Goal: Information Seeking & Learning: Learn about a topic

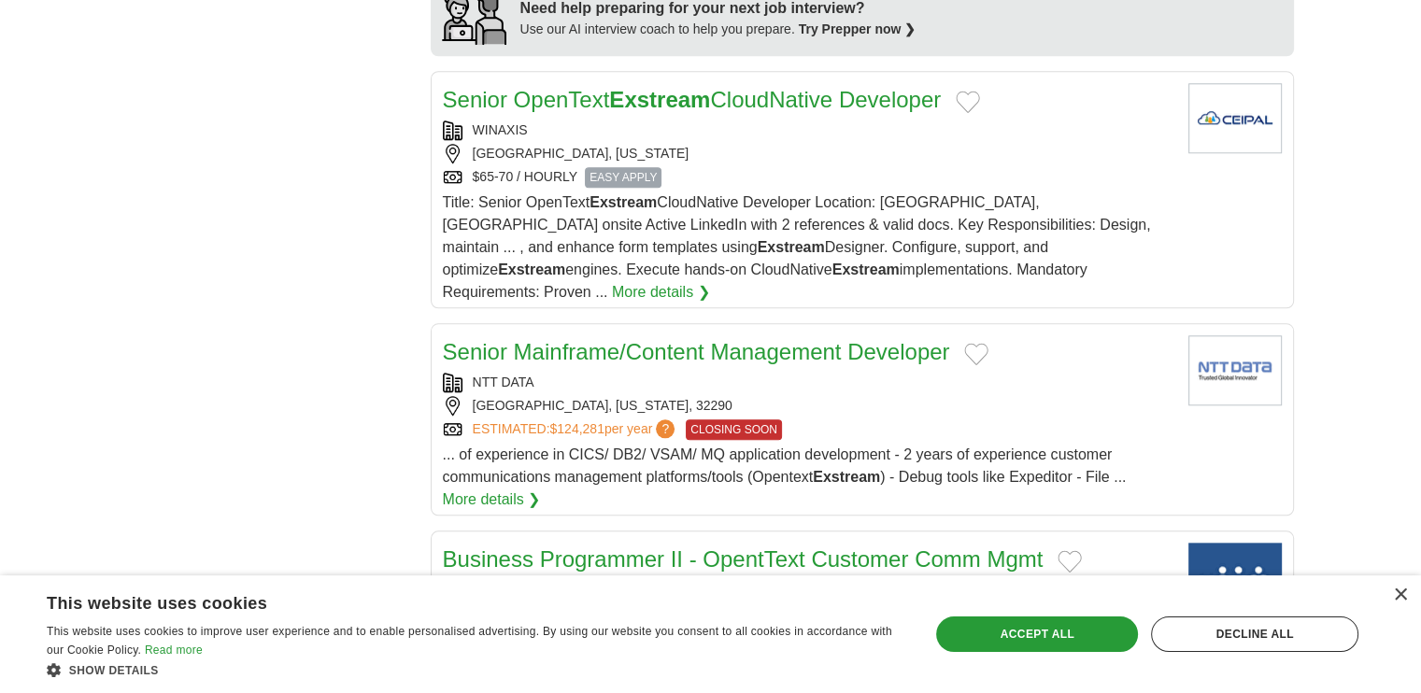
scroll to position [1805, 0]
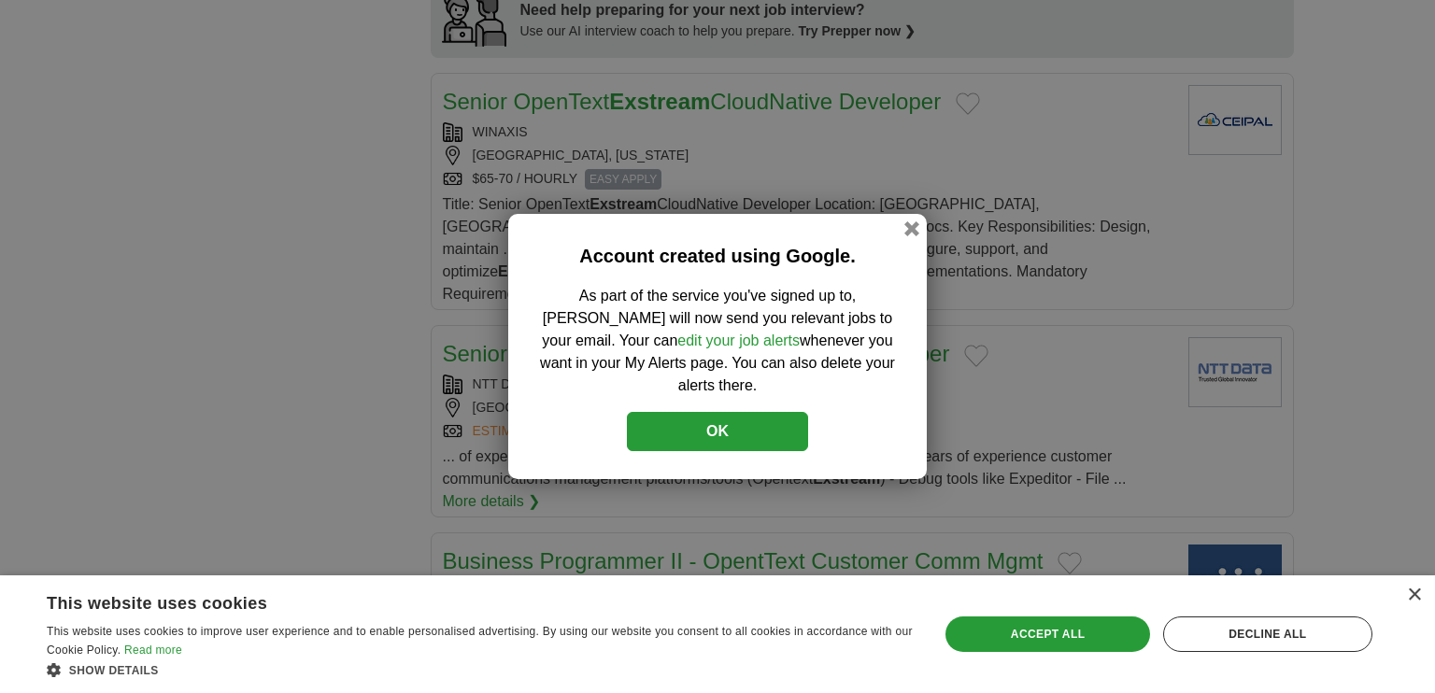
click at [751, 427] on button "OK" at bounding box center [717, 431] width 181 height 39
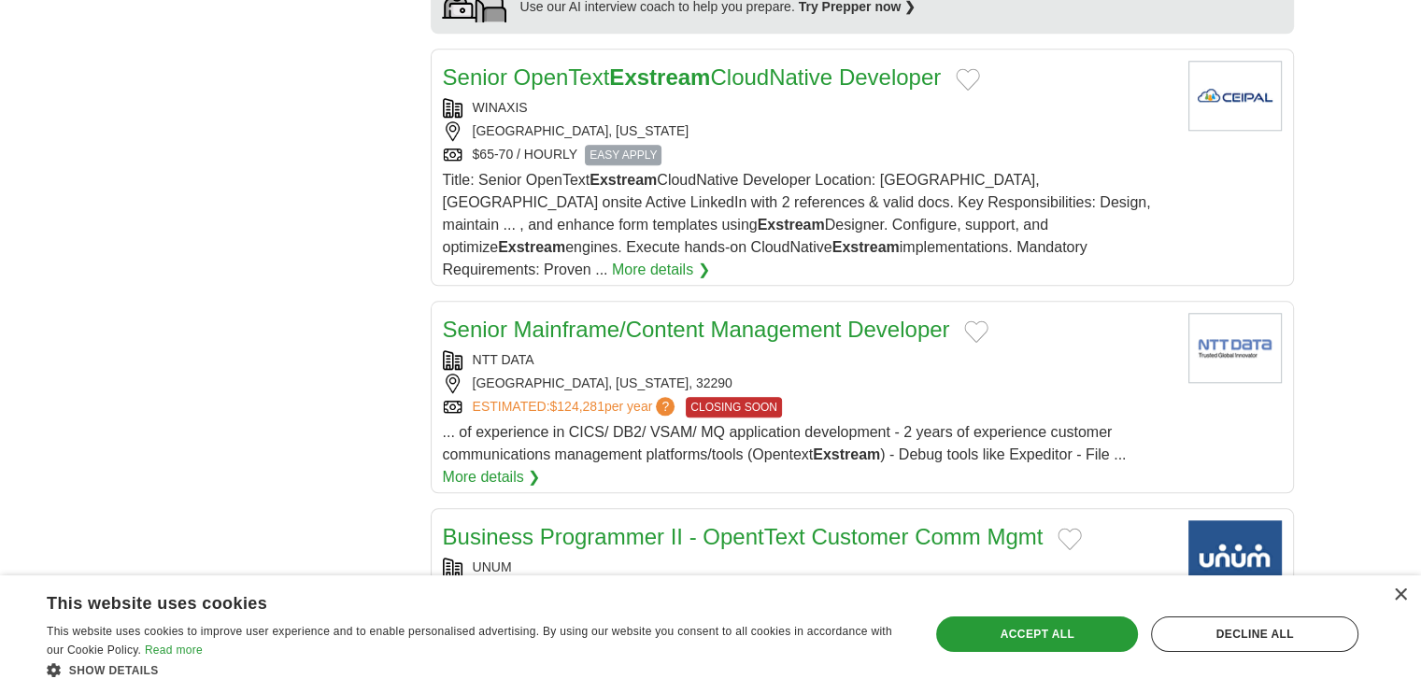
scroll to position [1831, 0]
click at [718, 315] on link "Senior Mainframe/Content Management Developer" at bounding box center [696, 327] width 507 height 25
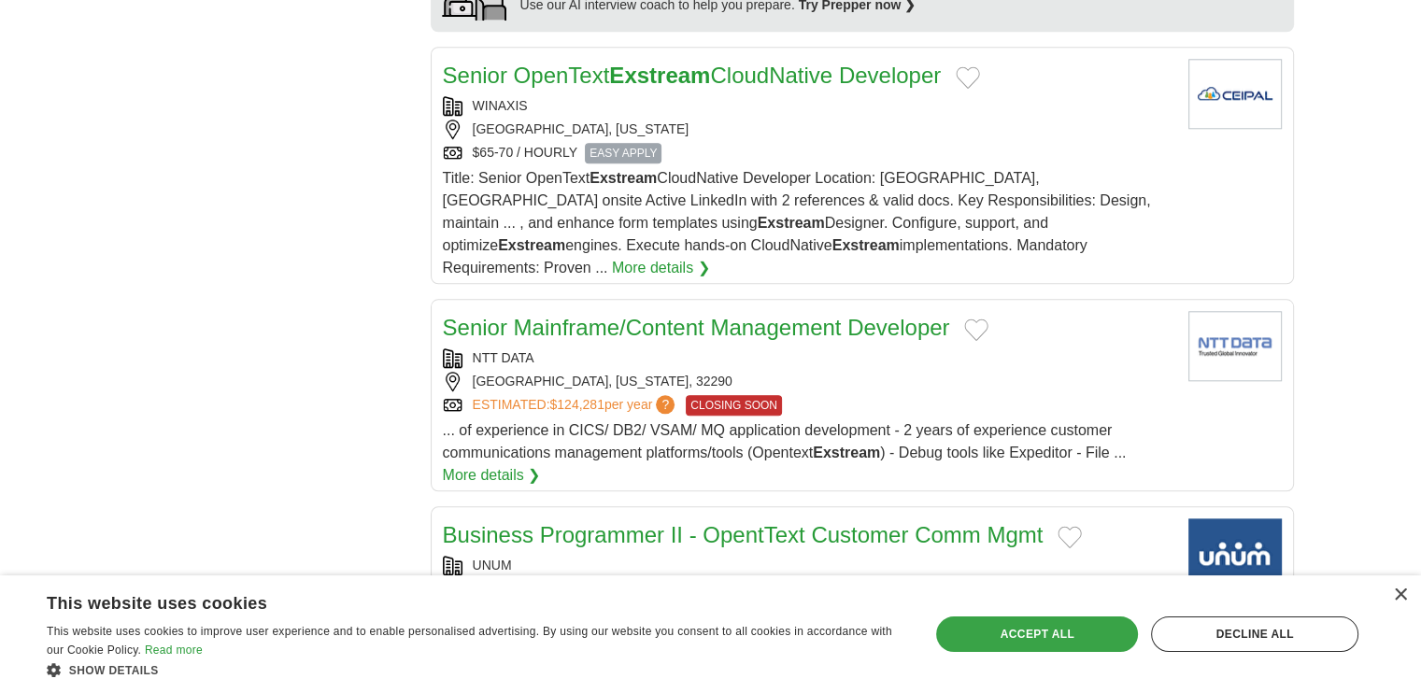
click at [1022, 631] on div "Accept all" at bounding box center [1037, 635] width 202 height 36
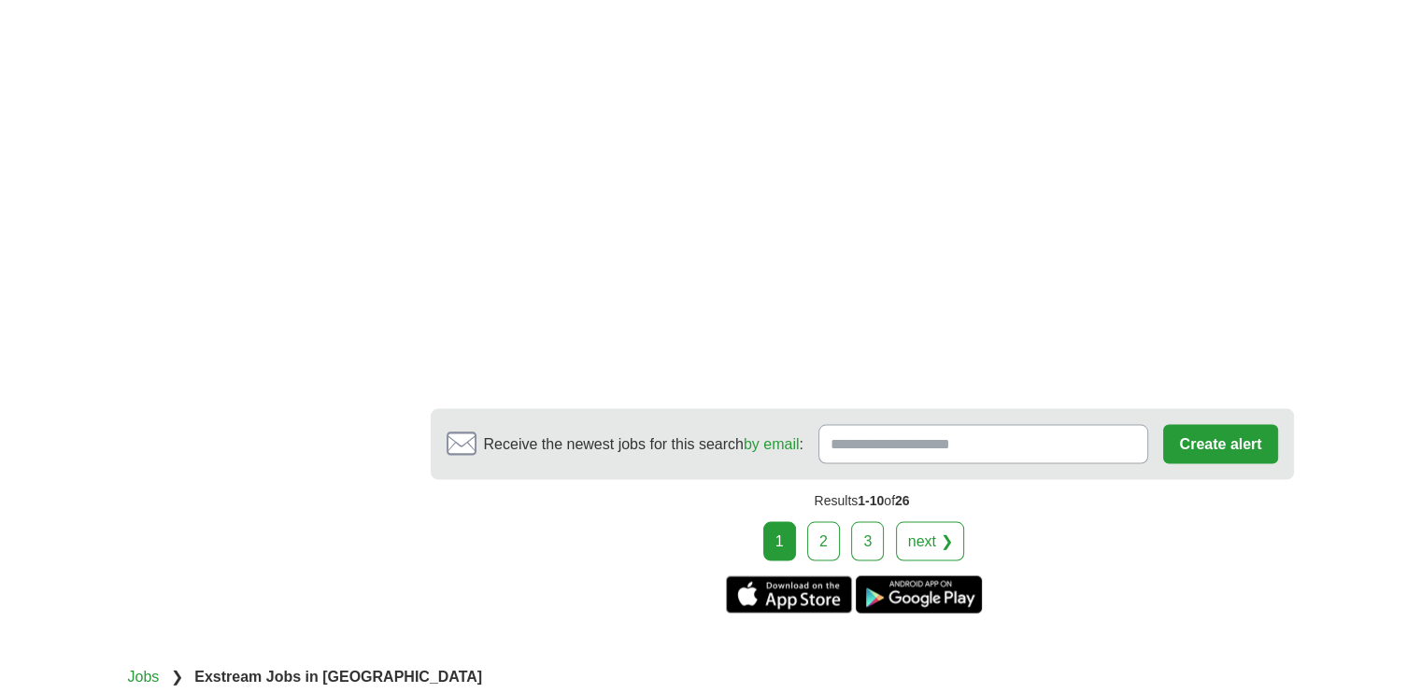
scroll to position [3530, 0]
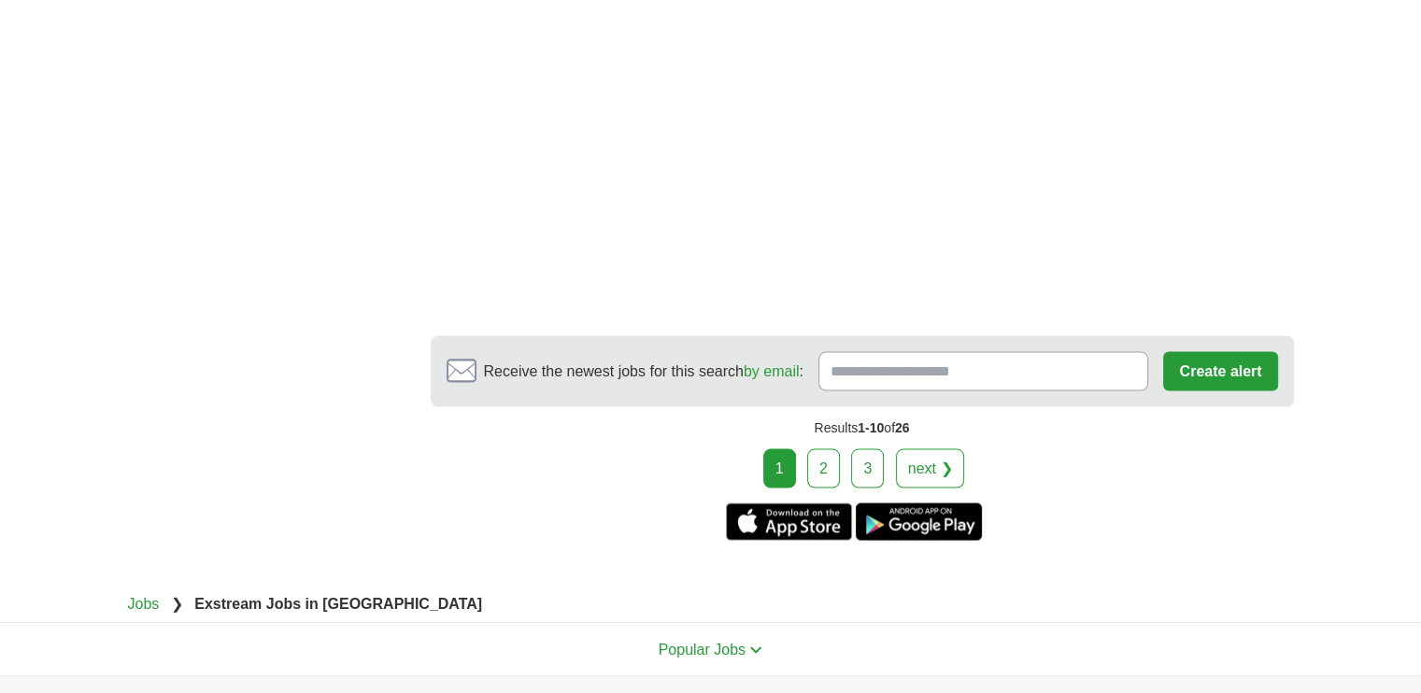
click at [831, 448] on link "2" at bounding box center [823, 467] width 33 height 39
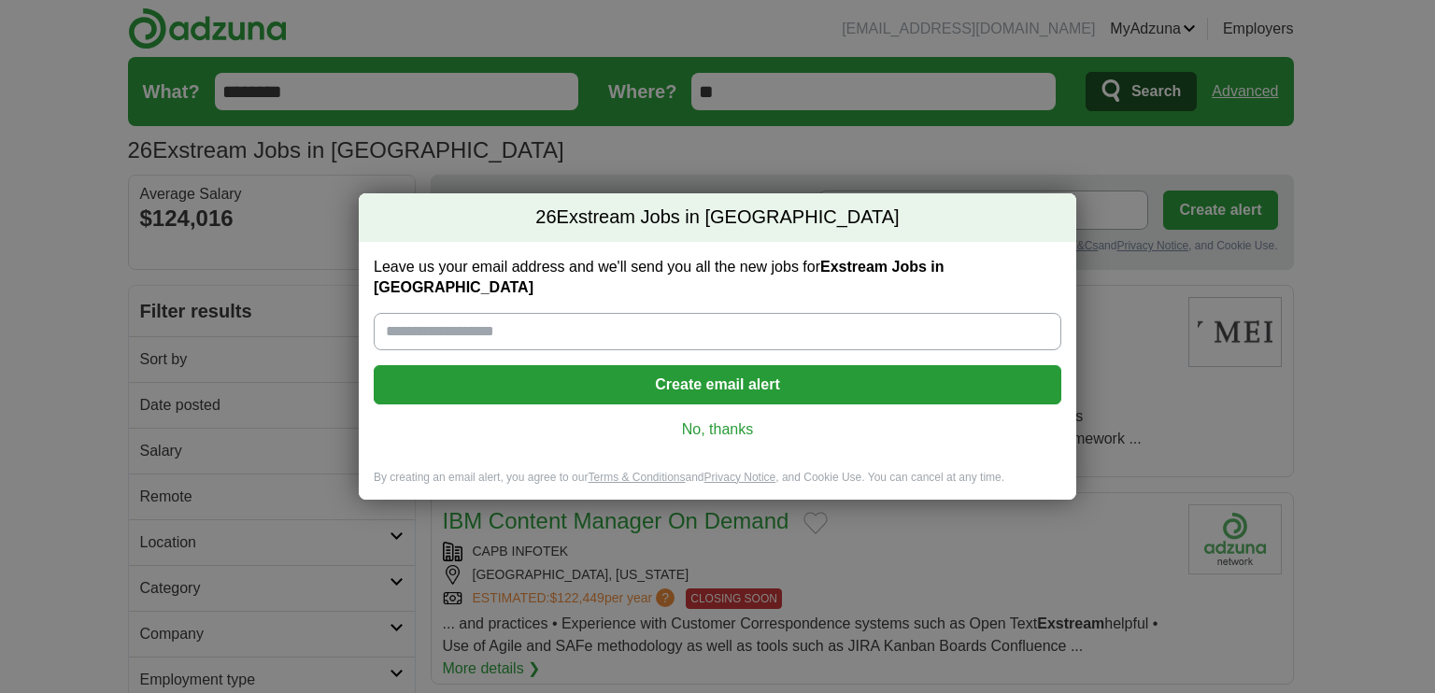
click at [714, 421] on link "No, thanks" at bounding box center [718, 430] width 658 height 21
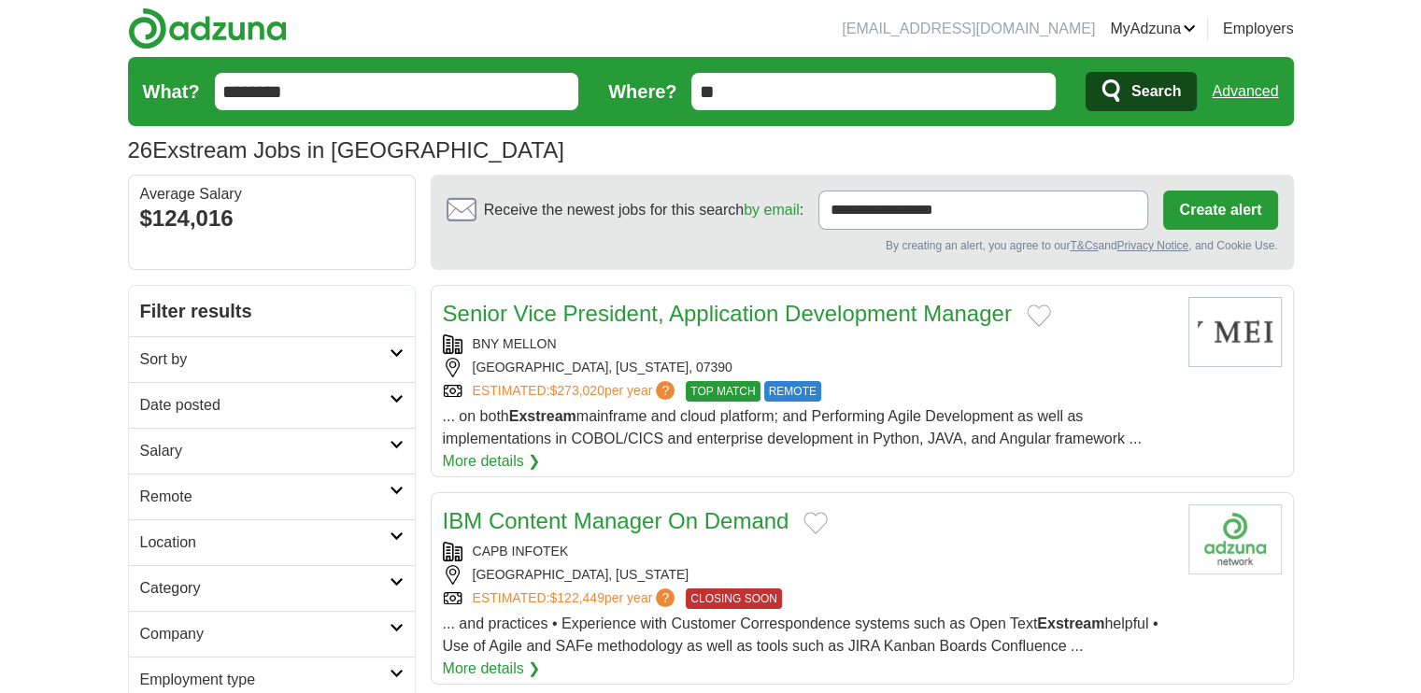
click at [672, 313] on link "Senior Vice President, Application Development Manager" at bounding box center [727, 313] width 569 height 25
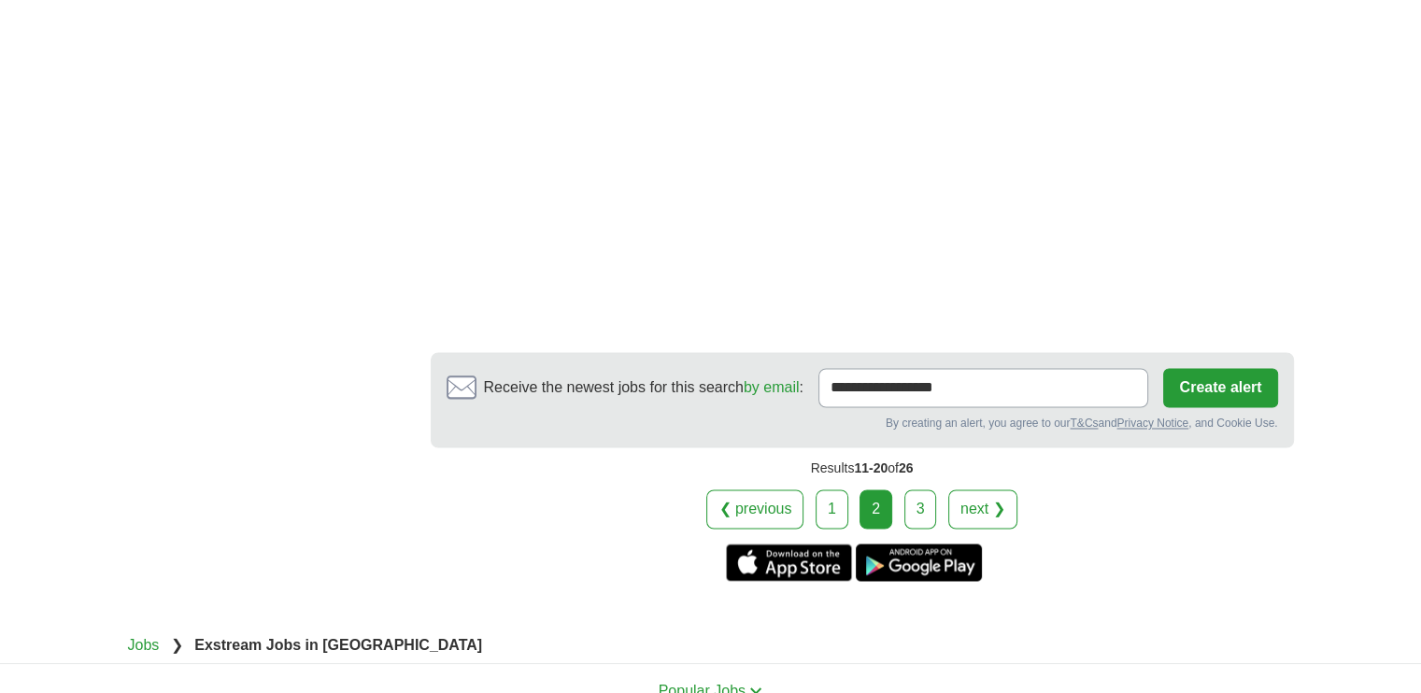
scroll to position [3011, 0]
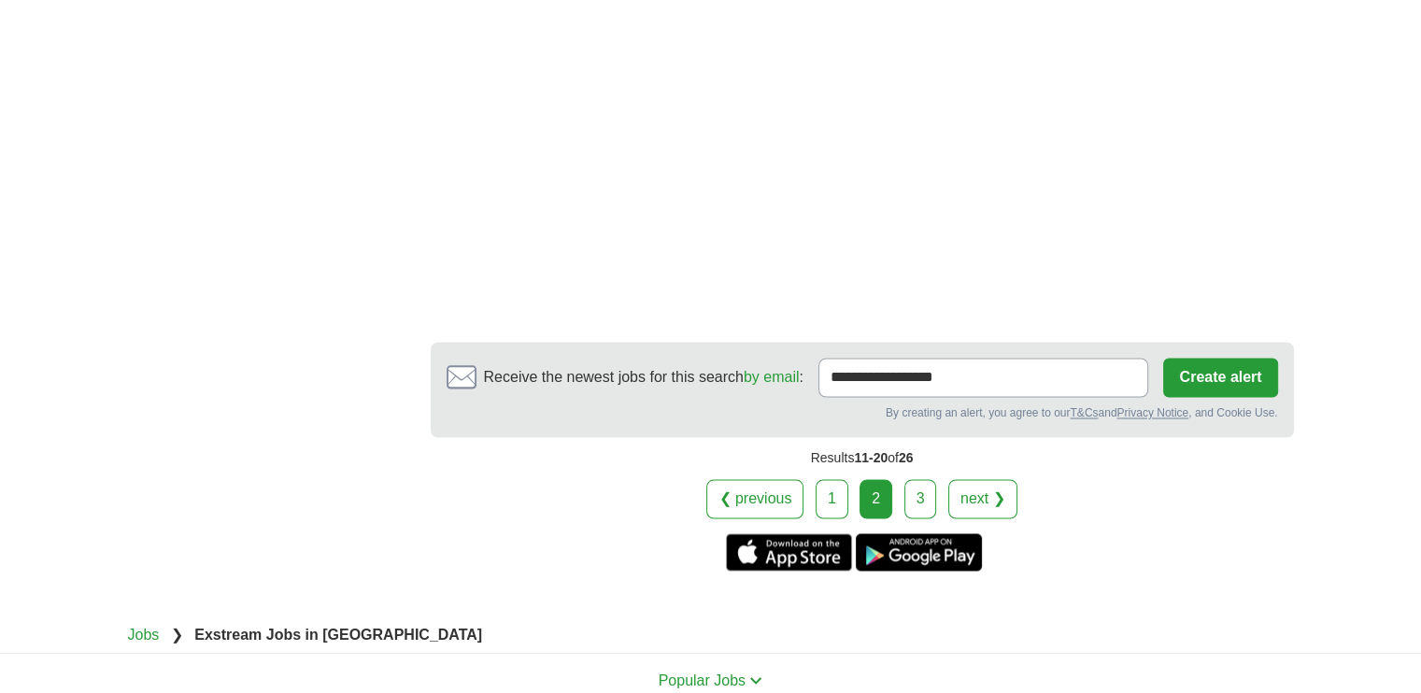
click at [921, 493] on link "3" at bounding box center [920, 498] width 33 height 39
click at [912, 496] on link "3" at bounding box center [920, 498] width 33 height 39
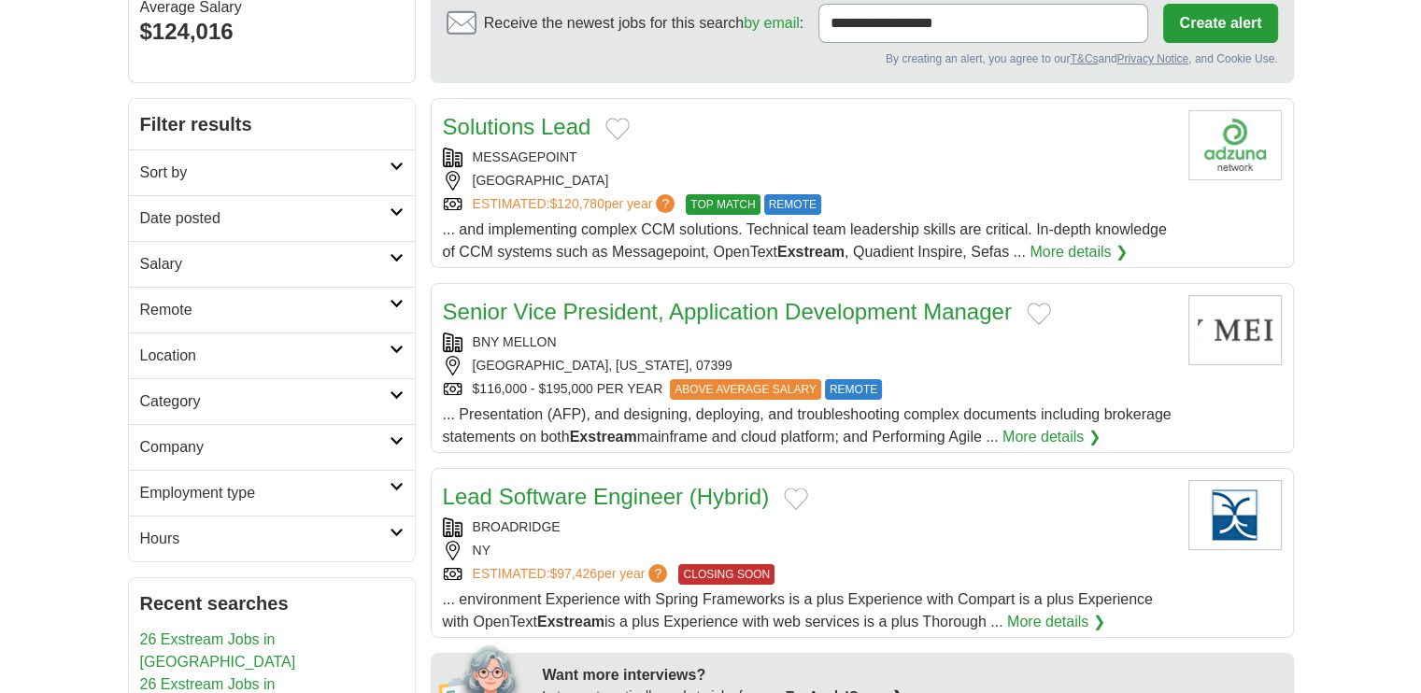
scroll to position [187, 0]
click at [810, 313] on link "Senior Vice President, Application Development Manager" at bounding box center [727, 311] width 569 height 25
